Goal: Entertainment & Leisure: Consume media (video, audio)

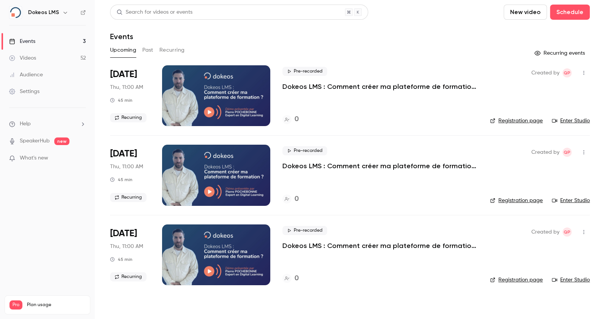
click at [35, 51] on link "Videos 52" at bounding box center [47, 58] width 95 height 17
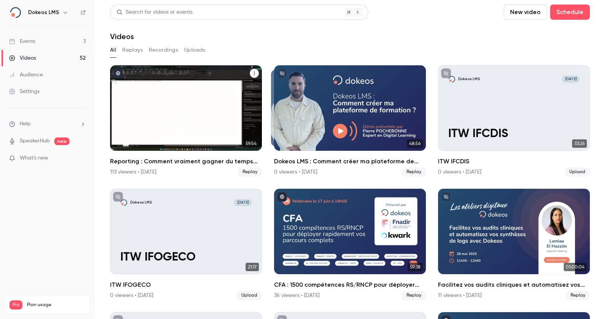
click at [152, 159] on h2 "Reporting : Comment vraiment gagner du temps sur votre LMS ?" at bounding box center [186, 161] width 152 height 9
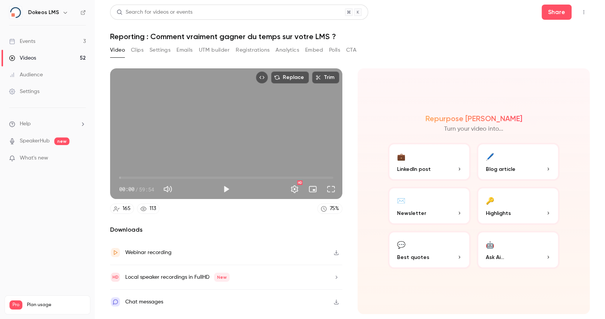
click at [154, 208] on div "113" at bounding box center [153, 209] width 6 height 8
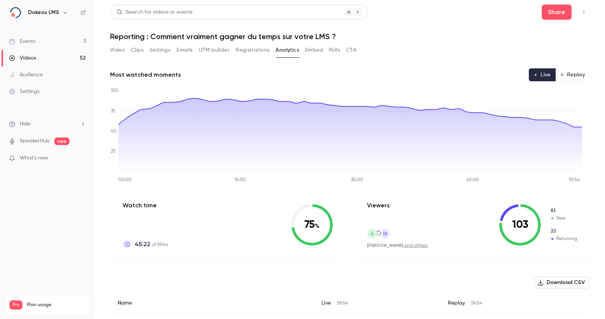
click at [566, 77] on button "Replay" at bounding box center [572, 74] width 35 height 13
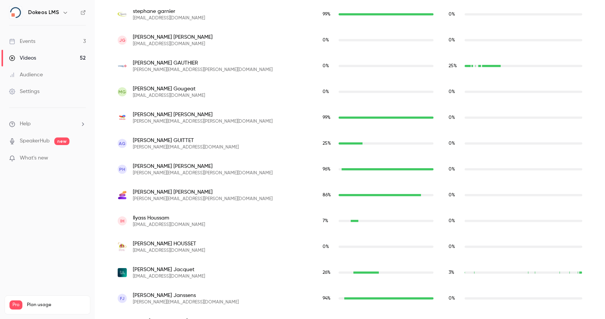
scroll to position [1708, 0]
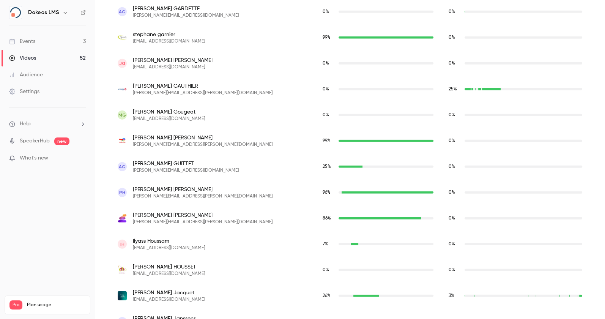
click at [173, 85] on span "[PERSON_NAME]-Sixtine [PERSON_NAME]" at bounding box center [203, 86] width 140 height 8
copy span "[PERSON_NAME]-Sixtine [PERSON_NAME]"
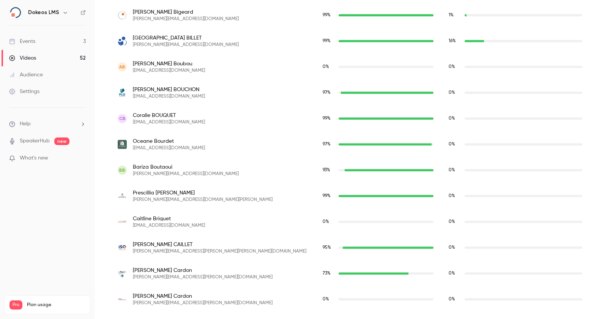
scroll to position [544, 0]
